Goal: Find specific page/section: Find specific page/section

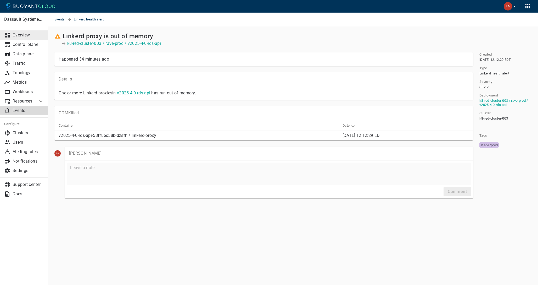
click at [28, 34] on p "Overview" at bounding box center [28, 34] width 31 height 5
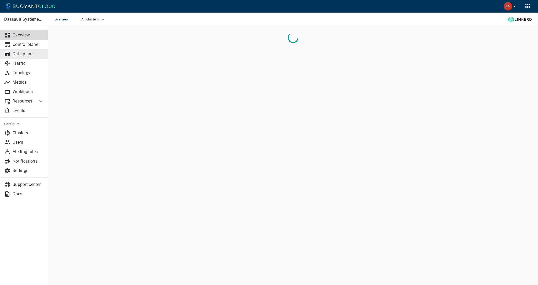
click at [25, 52] on p "Data plane" at bounding box center [28, 53] width 31 height 5
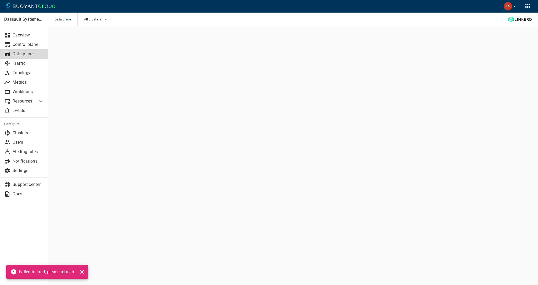
click at [40, 98] on icon at bounding box center [41, 101] width 6 height 6
click at [93, 20] on span "All clusters" at bounding box center [93, 19] width 19 height 4
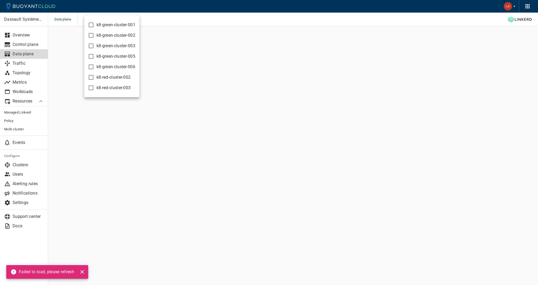
click at [91, 86] on input "k8-red-cluster-003" at bounding box center [91, 88] width 6 height 6
checkbox input "true"
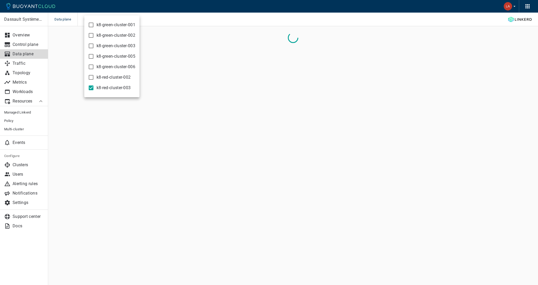
click at [183, 5] on div at bounding box center [269, 142] width 538 height 285
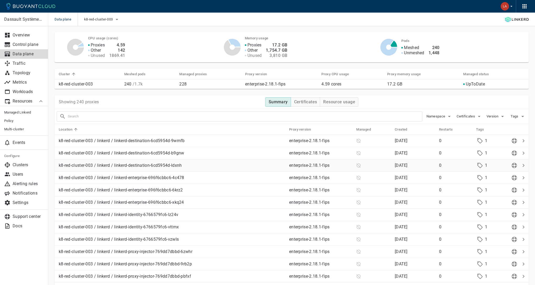
scroll to position [1, 0]
